Goal: Transaction & Acquisition: Subscribe to service/newsletter

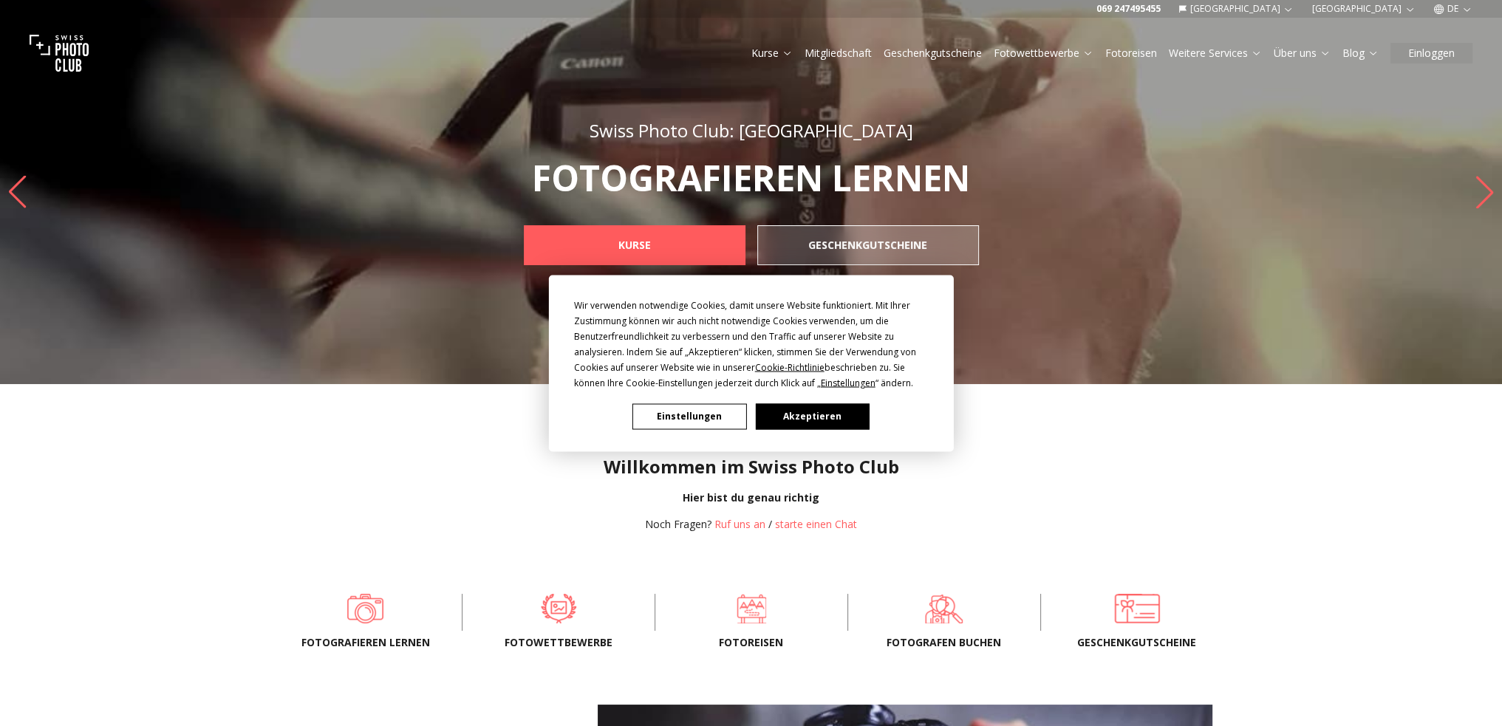
click at [1387, 5] on div "Wir verwenden notwendige Cookies, damit unsere Website funktioniert. Mit Ihrer …" at bounding box center [751, 363] width 1502 height 726
click at [813, 419] on button "Akzeptieren" at bounding box center [812, 416] width 114 height 26
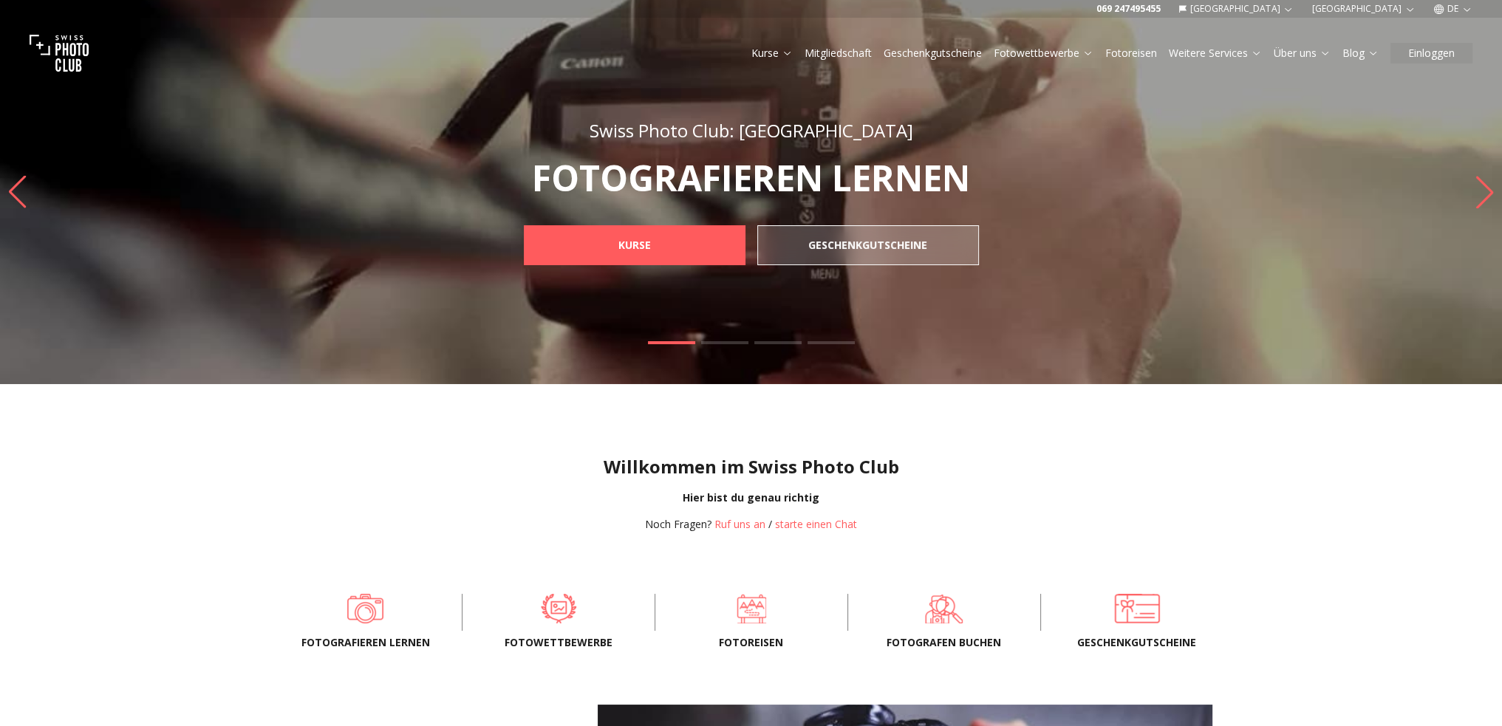
click at [1392, 6] on button "[GEOGRAPHIC_DATA]" at bounding box center [1364, 9] width 116 height 18
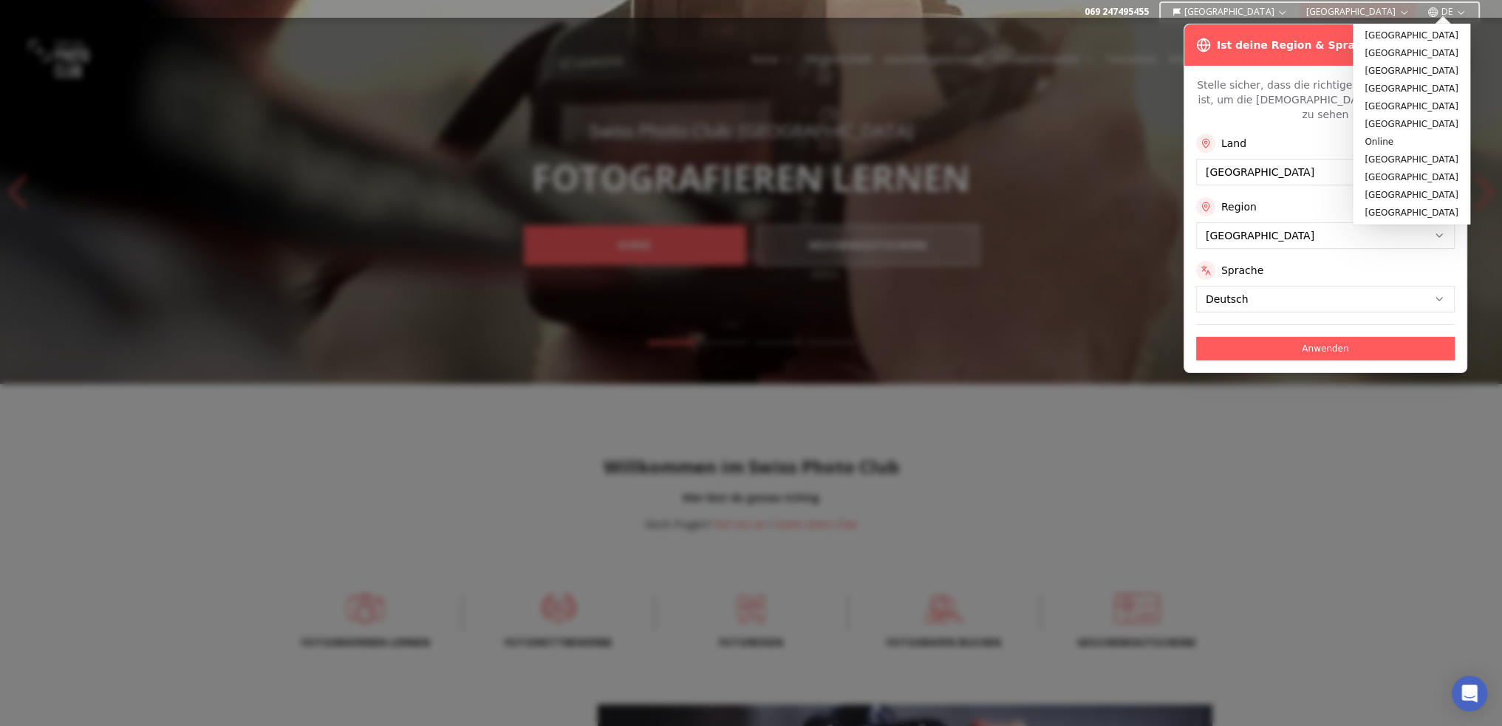
click at [1260, 174] on div "Land [GEOGRAPHIC_DATA] Region [GEOGRAPHIC_DATA] Sprache Deutsch" at bounding box center [1325, 223] width 259 height 179
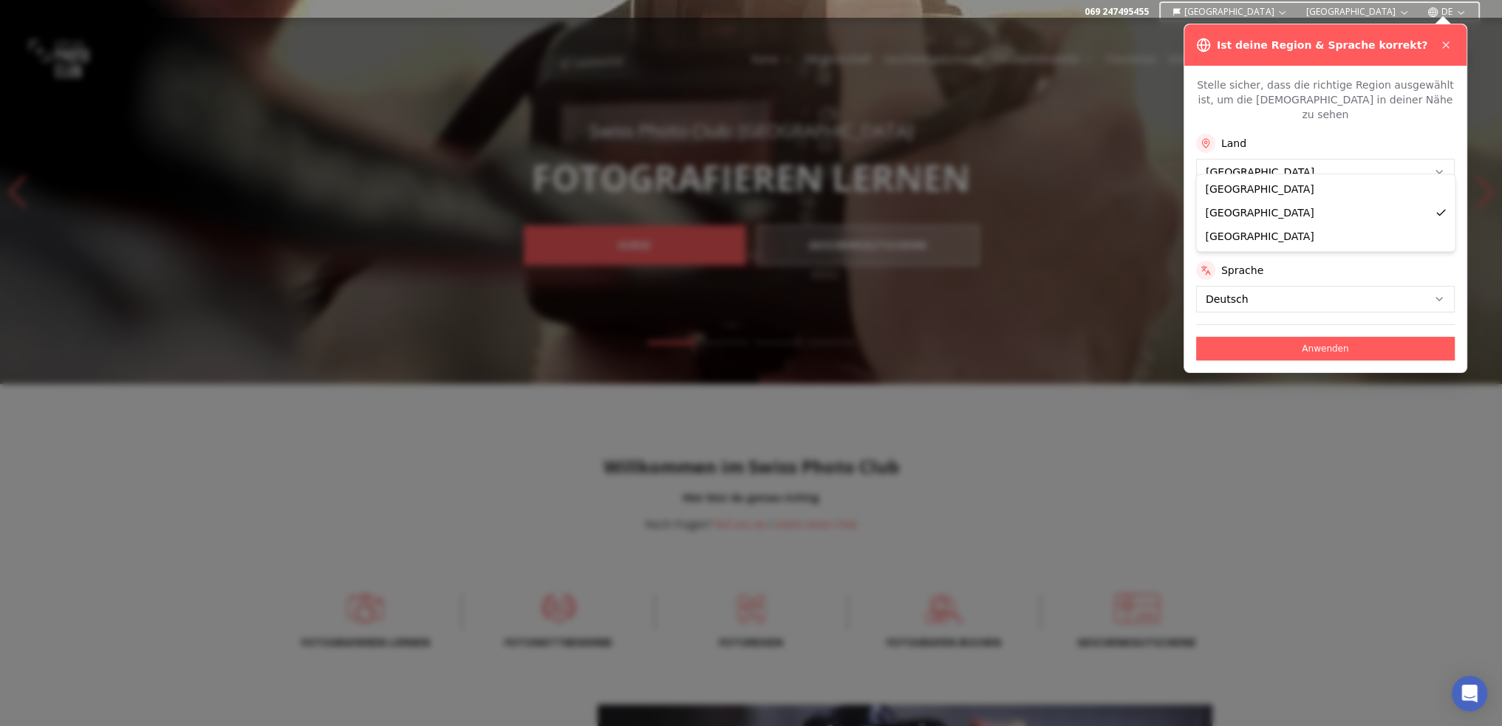
click at [1315, 337] on button "Anwenden" at bounding box center [1325, 349] width 259 height 24
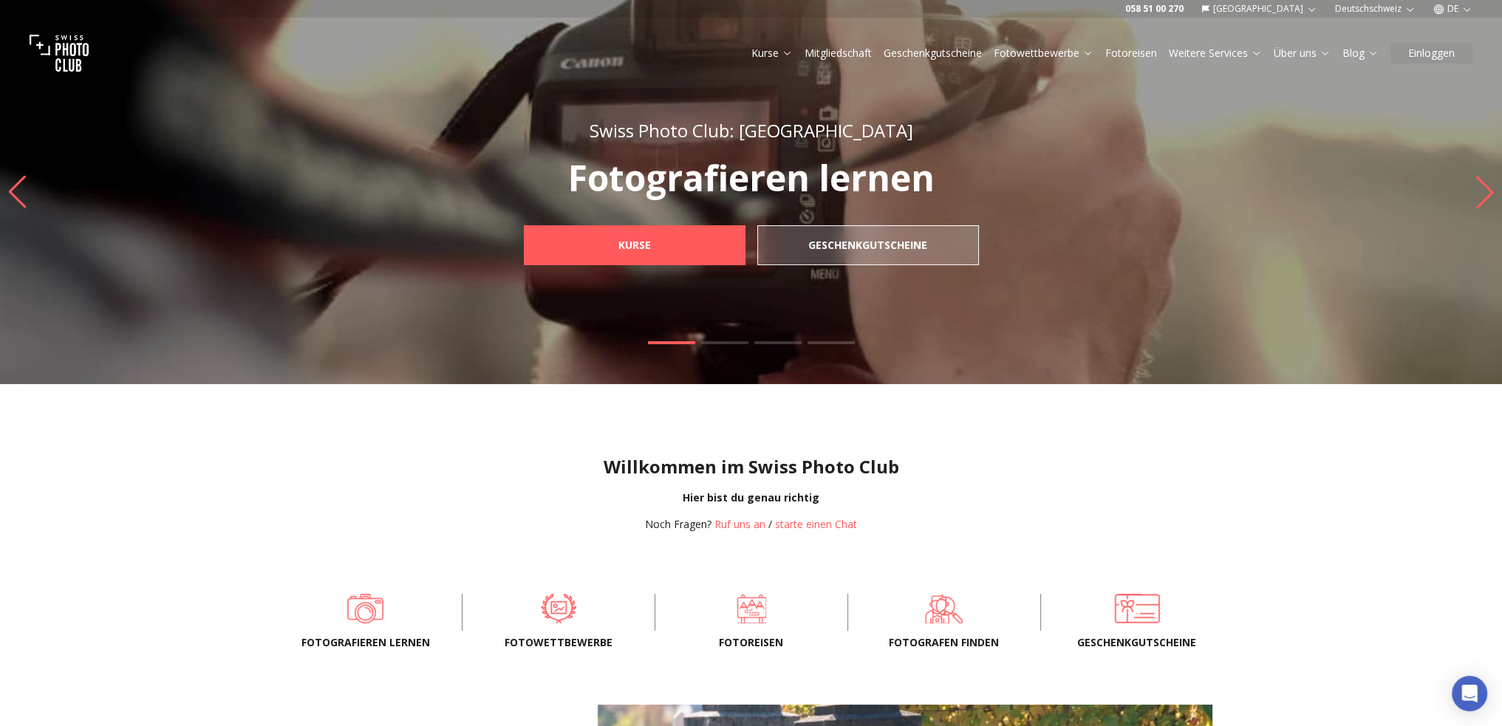
click at [837, 50] on link "Mitgliedschaft" at bounding box center [838, 53] width 67 height 15
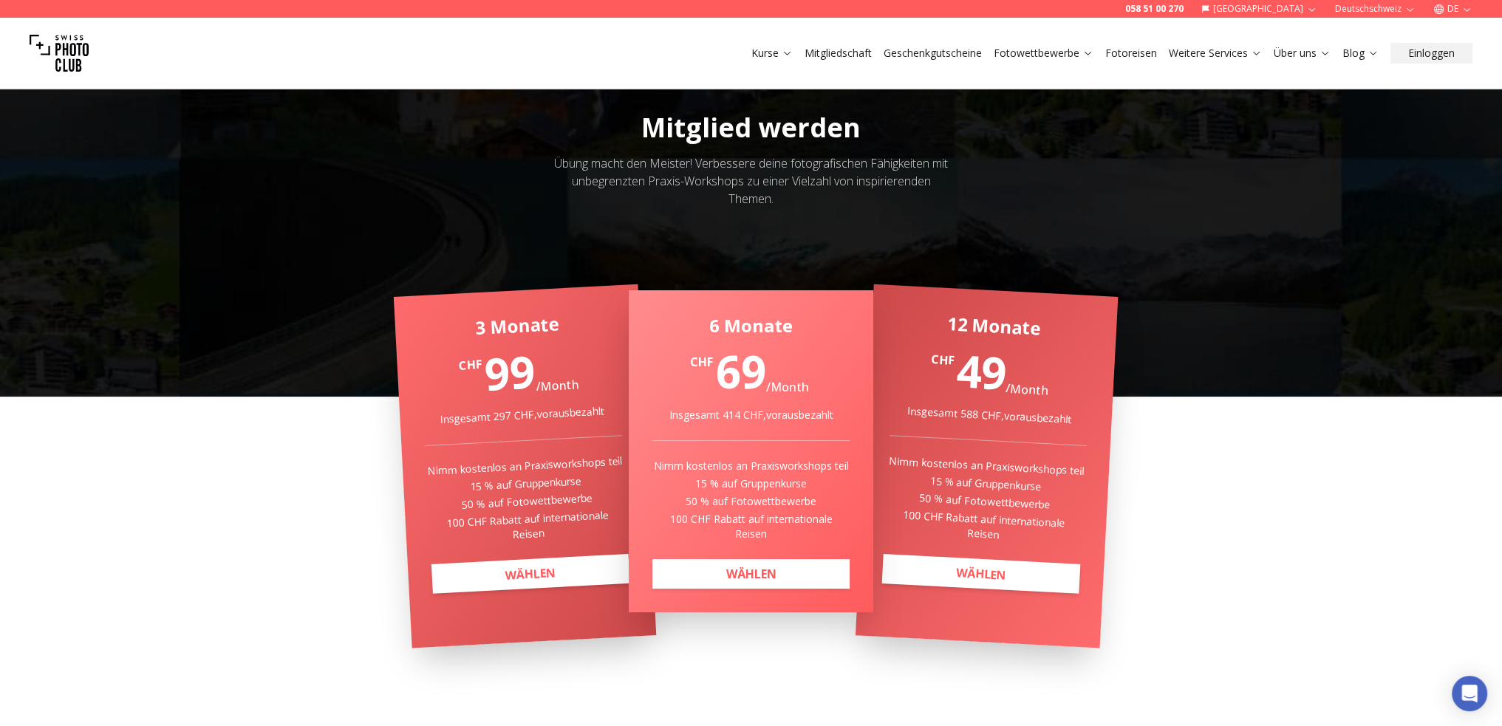
scroll to position [148, 0]
click at [462, 566] on link "WÄHLEN" at bounding box center [530, 573] width 198 height 40
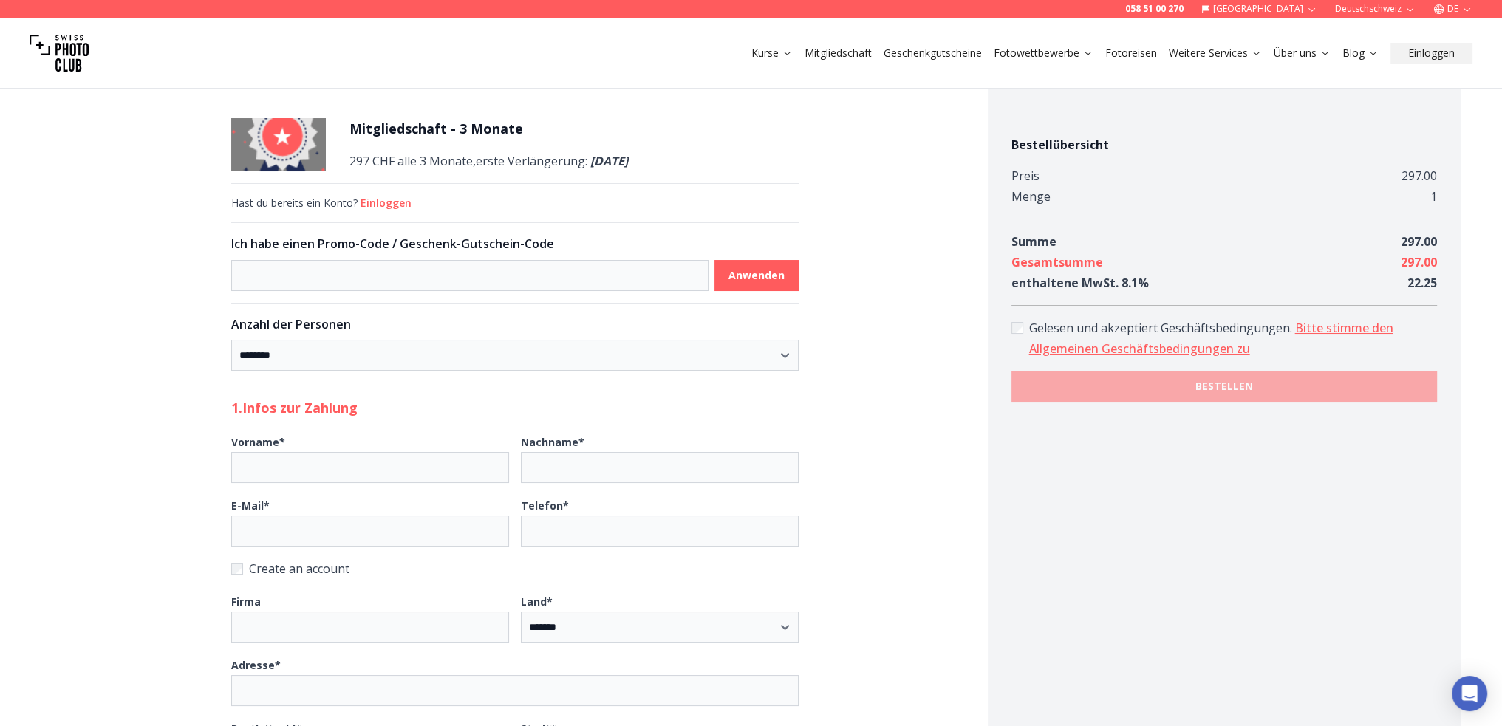
click at [761, 51] on link "Kurse" at bounding box center [771, 53] width 41 height 15
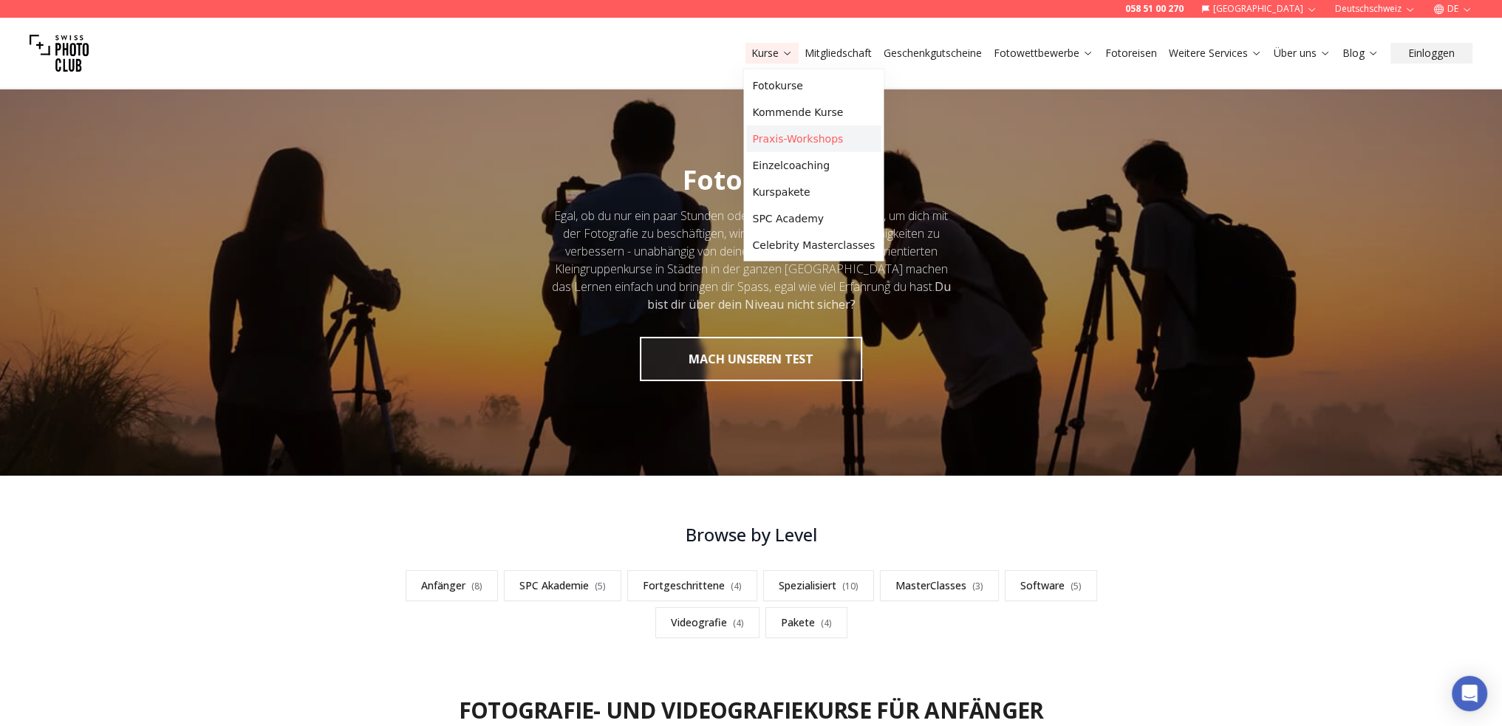
click at [805, 141] on link "Praxis-Workshops" at bounding box center [813, 139] width 134 height 27
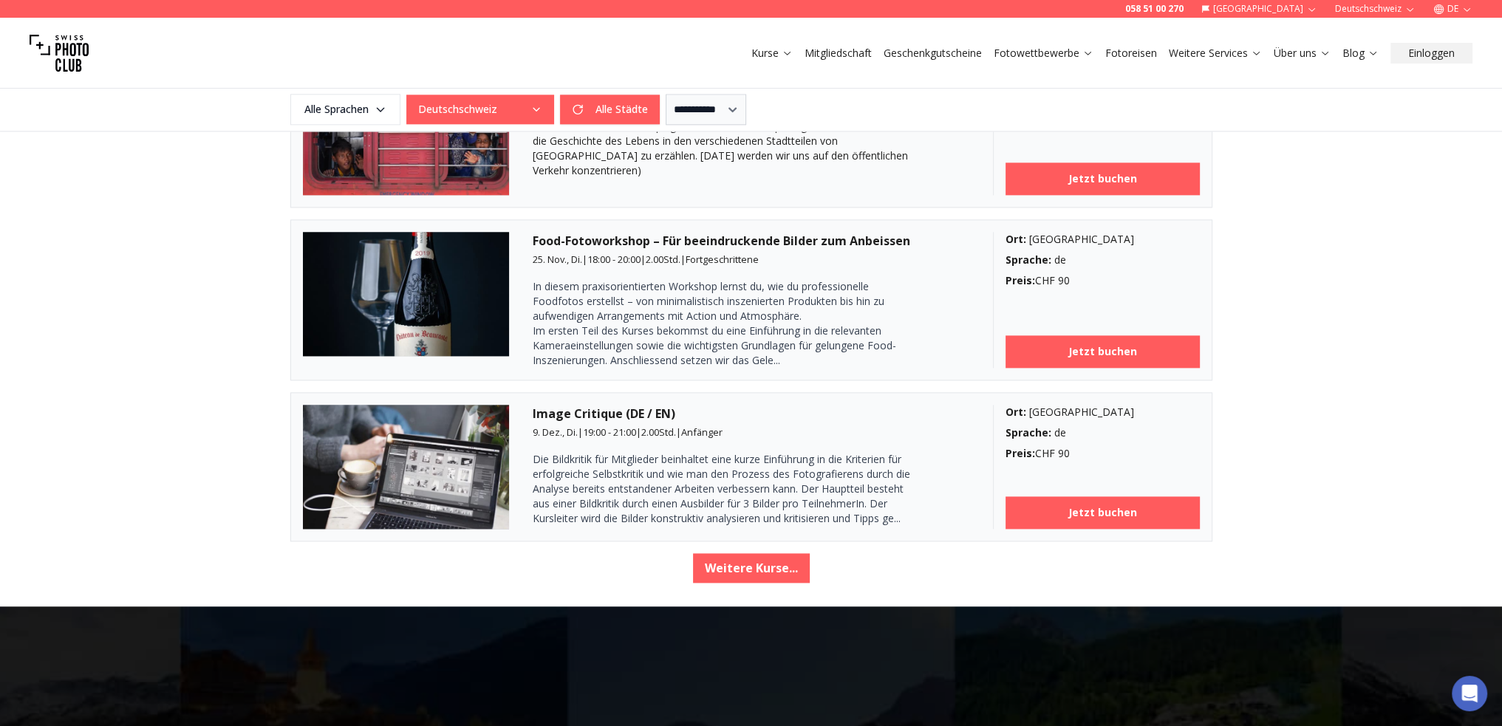
scroll to position [2512, 0]
